Goal: Task Accomplishment & Management: Manage account settings

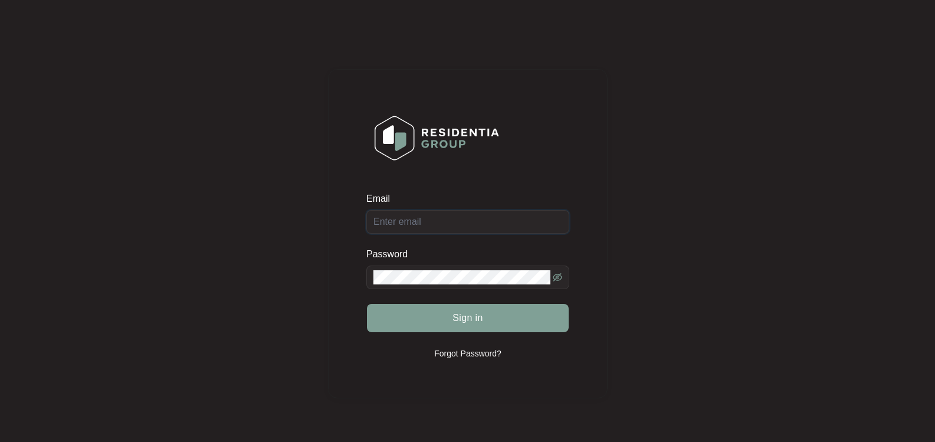
type input "[EMAIL_ADDRESS][DOMAIN_NAME]"
click at [557, 276] on icon "eye-invisible" at bounding box center [557, 277] width 9 height 9
drag, startPoint x: 470, startPoint y: 322, endPoint x: 444, endPoint y: 325, distance: 26.1
click at [469, 322] on span "Sign in" at bounding box center [467, 318] width 31 height 14
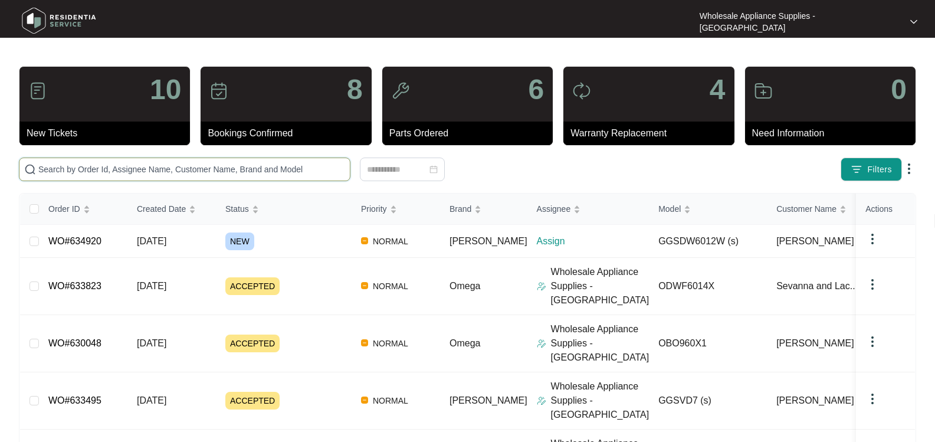
click at [228, 169] on input "text" at bounding box center [191, 169] width 307 height 13
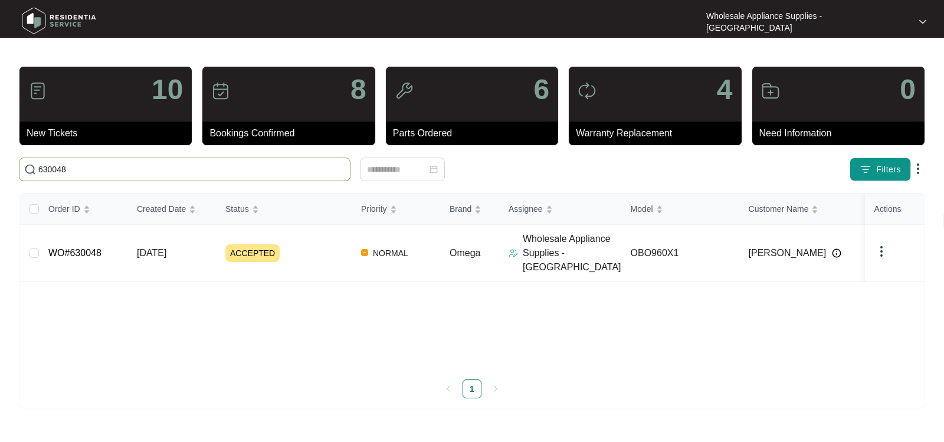
type input "630048"
click at [166, 251] on span "[DATE]" at bounding box center [151, 253] width 29 height 10
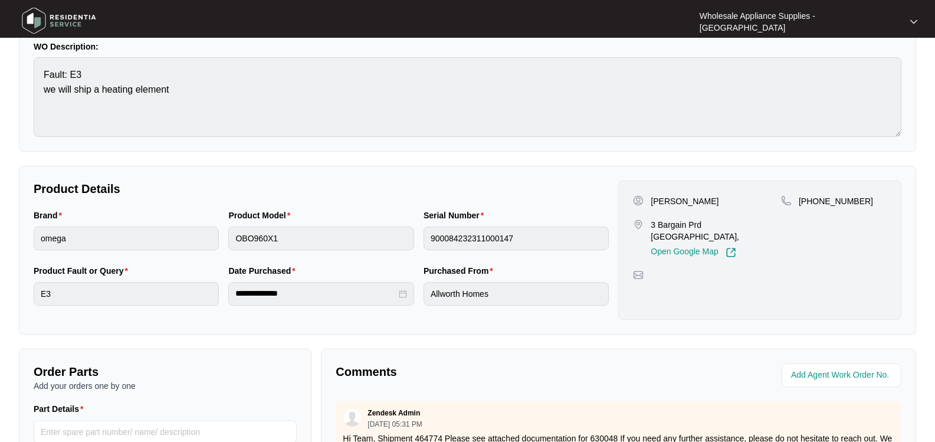
scroll to position [118, 0]
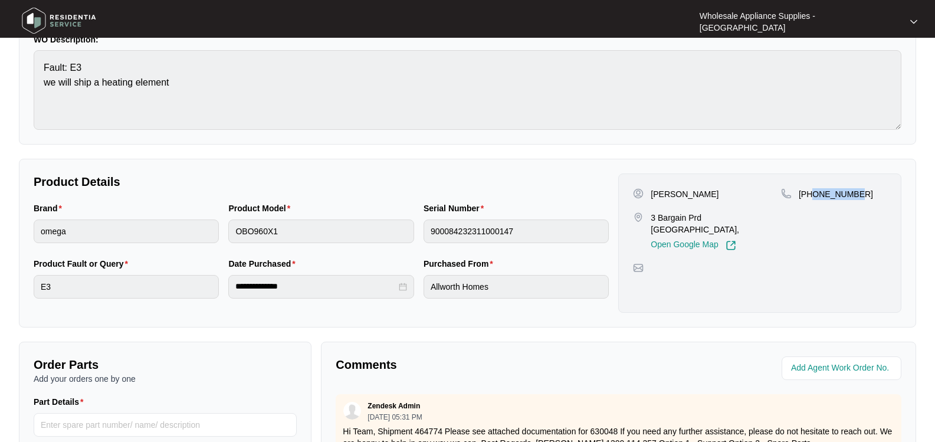
drag, startPoint x: 862, startPoint y: 193, endPoint x: 813, endPoint y: 201, distance: 49.1
click at [813, 201] on div "[PHONE_NUMBER]" at bounding box center [834, 219] width 106 height 63
copy p "416646903"
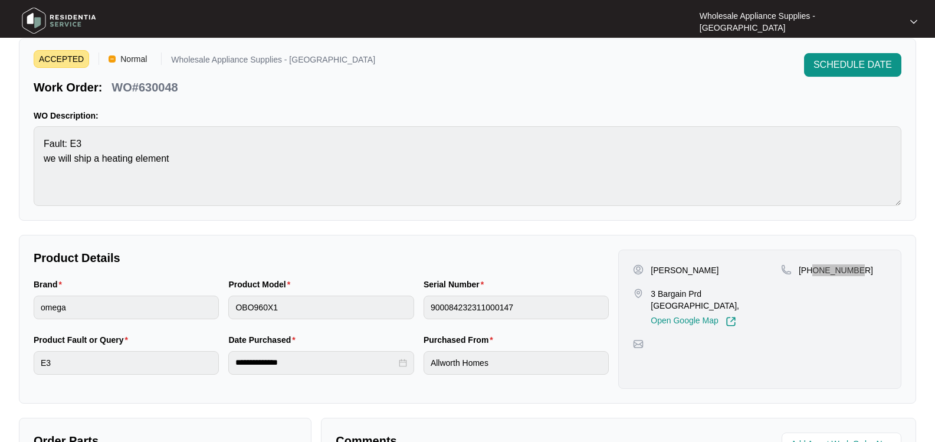
scroll to position [0, 0]
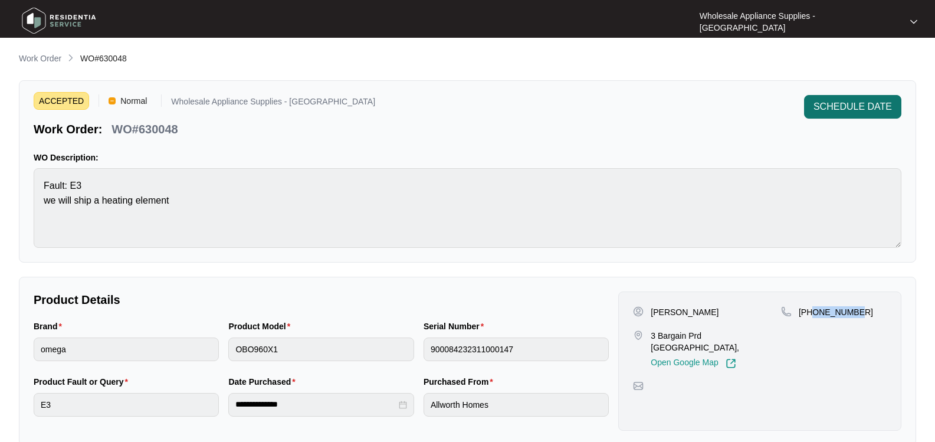
click at [866, 109] on span "SCHEDULE DATE" at bounding box center [852, 107] width 78 height 14
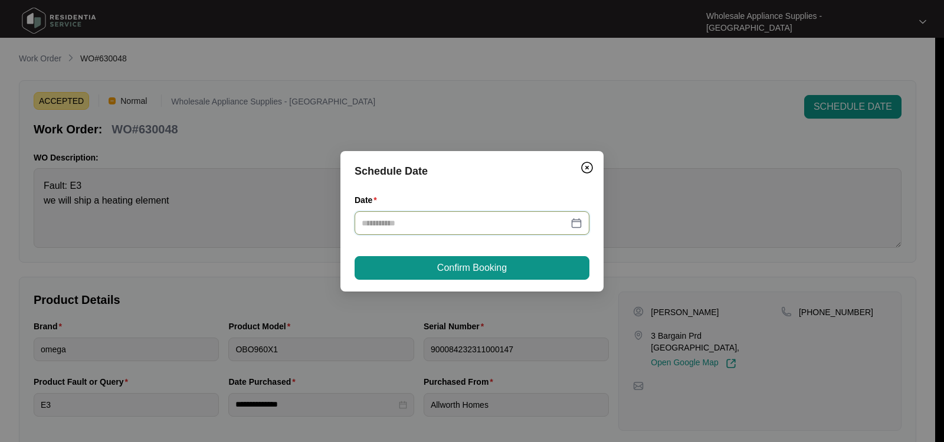
click at [427, 225] on input "Date" at bounding box center [465, 222] width 206 height 13
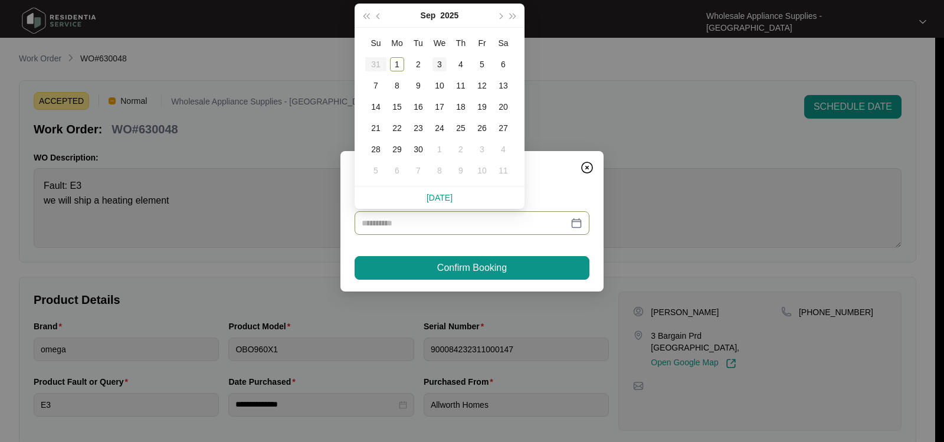
click at [437, 63] on div "3" at bounding box center [439, 64] width 14 height 14
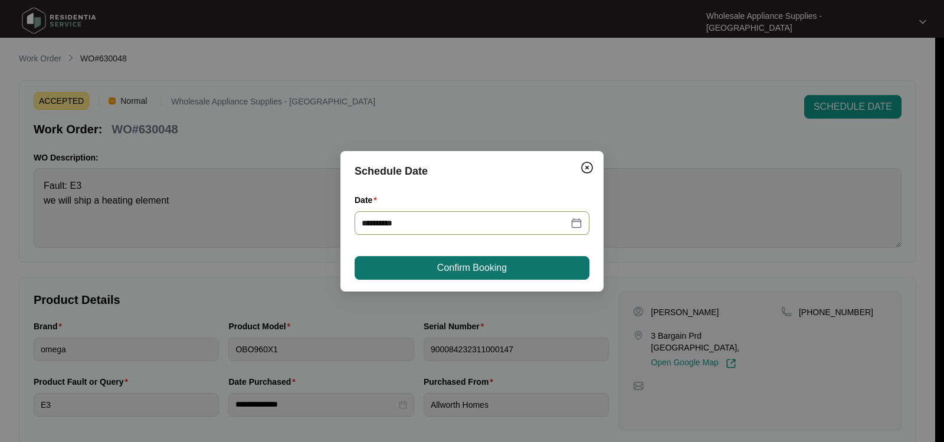
type input "**********"
click at [438, 268] on span "Confirm Booking" at bounding box center [472, 268] width 70 height 14
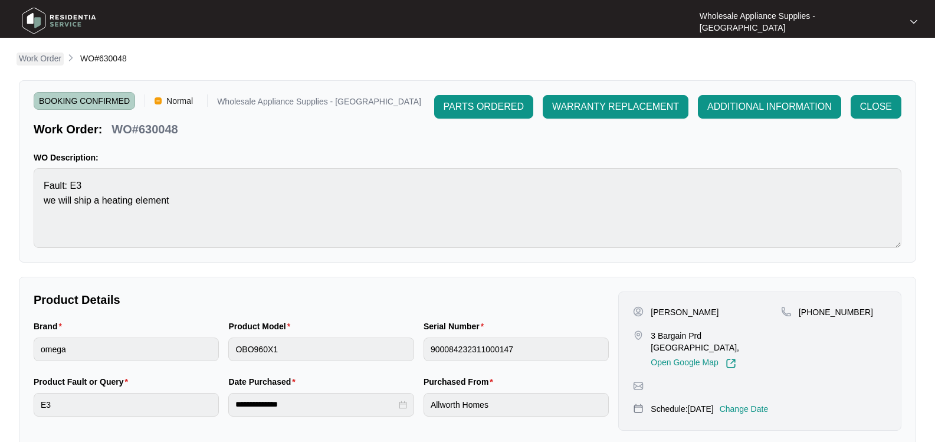
click at [47, 57] on p "Work Order" at bounding box center [40, 59] width 42 height 12
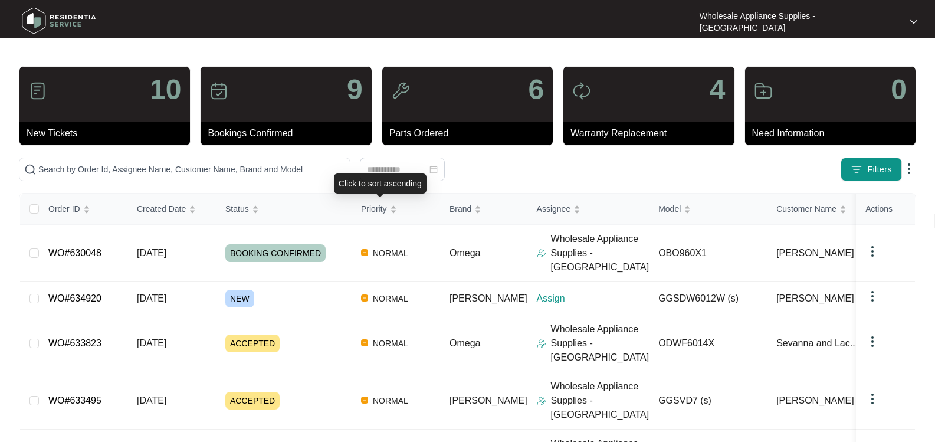
click at [550, 165] on div "Filters" at bounding box center [732, 170] width 368 height 24
click at [646, 174] on div "Filters" at bounding box center [732, 170] width 368 height 24
click at [183, 41] on main "10 New Tickets 8 Bookings Confirmed 6 Parts Ordered 4 Warranty Replacement 0 Ne…" at bounding box center [467, 415] width 935 height 830
click at [728, 178] on div "Filters" at bounding box center [732, 170] width 368 height 24
